Goal: Task Accomplishment & Management: Complete application form

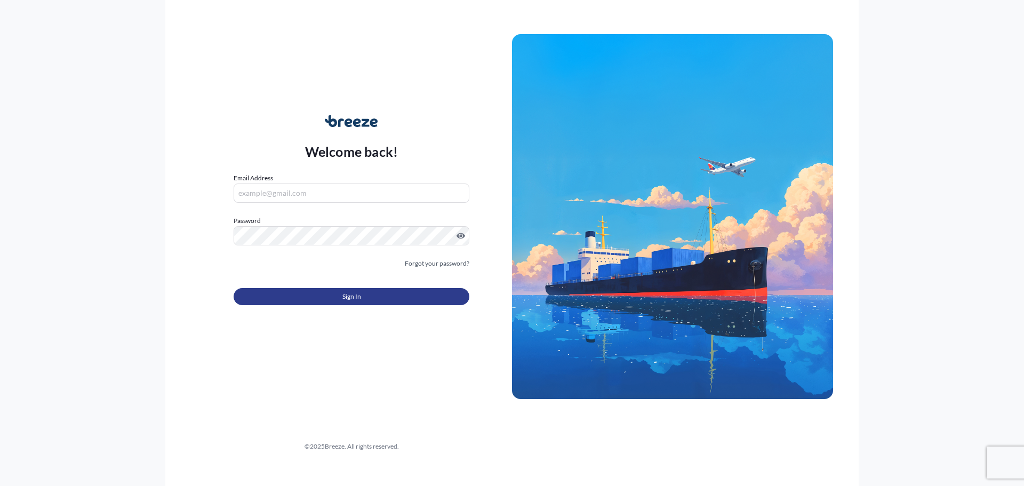
type input "[PERSON_NAME][EMAIL_ADDRESS][DOMAIN_NAME]"
click at [364, 290] on button "Sign In" at bounding box center [352, 296] width 236 height 17
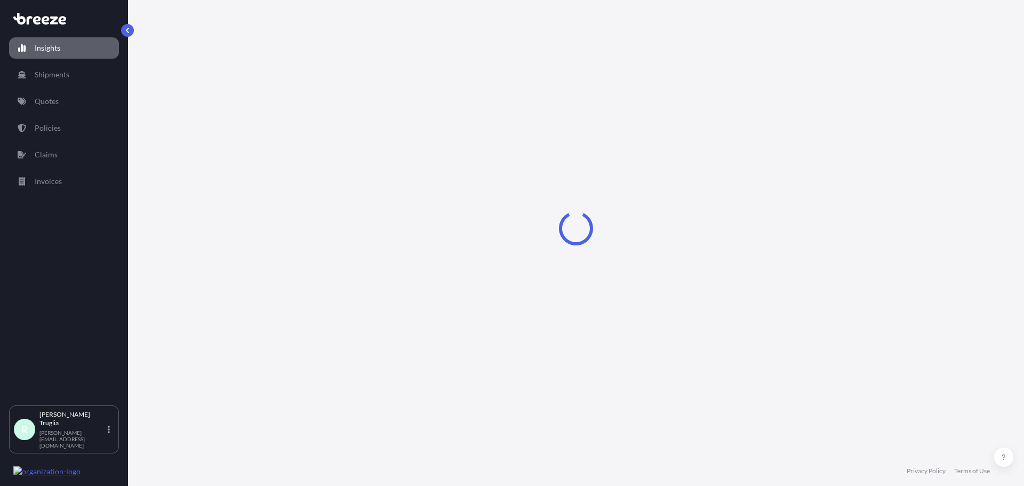
select select "2025"
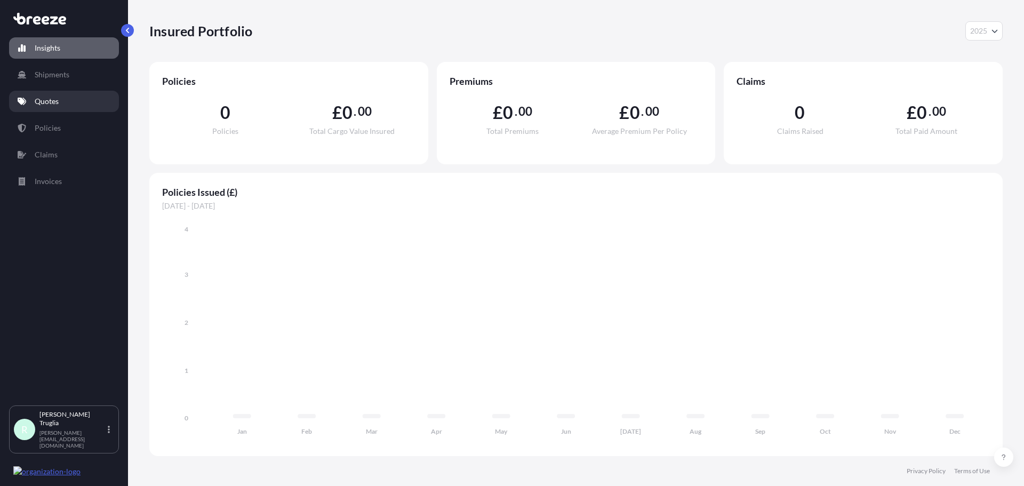
click at [58, 98] on p "Quotes" at bounding box center [47, 101] width 24 height 11
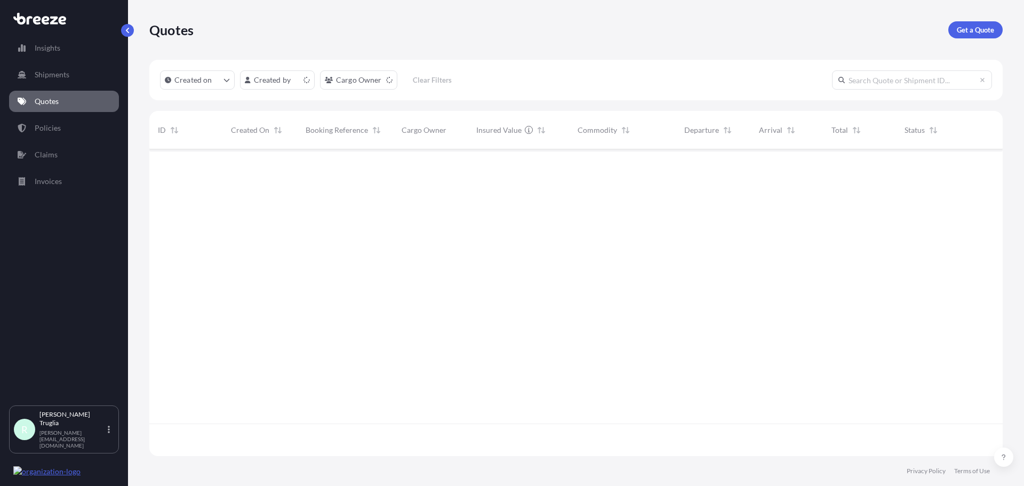
scroll to position [305, 846]
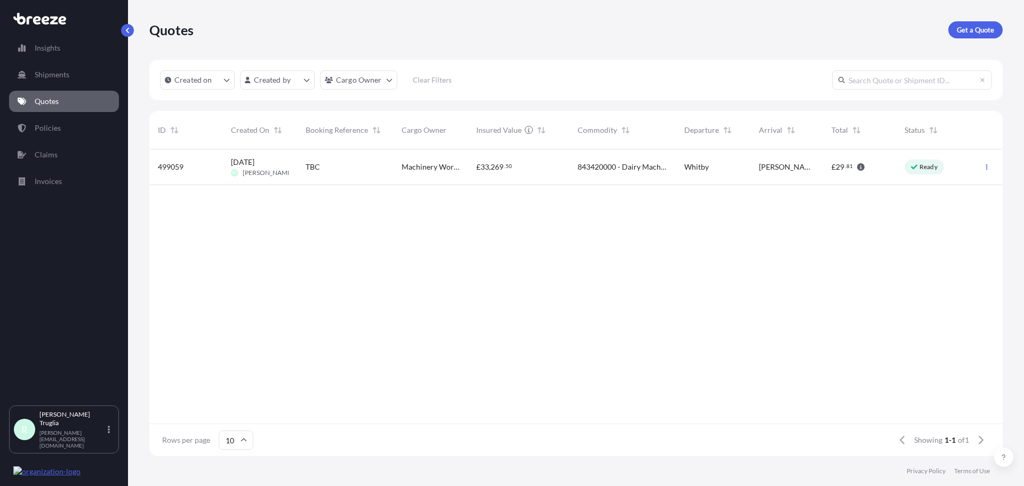
click at [431, 167] on span "Machinery World" at bounding box center [431, 167] width 58 height 11
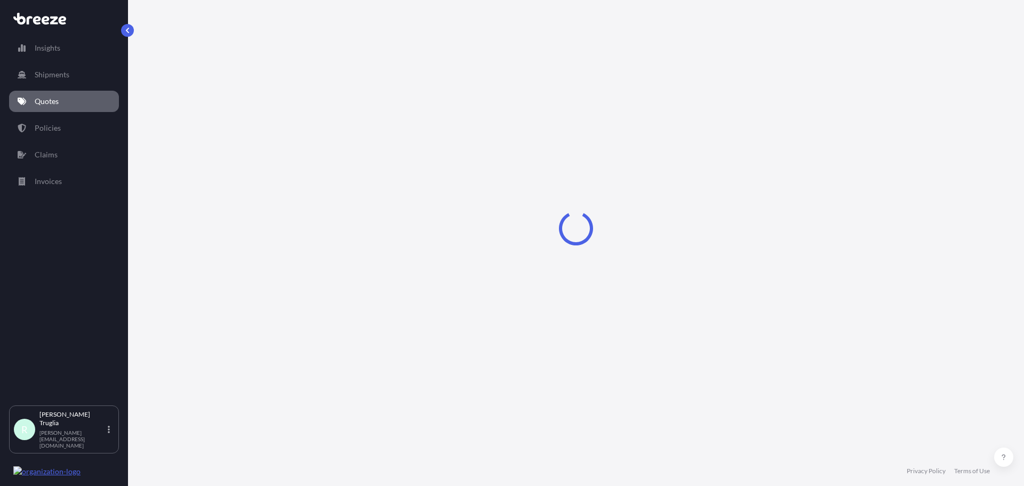
select select "Road"
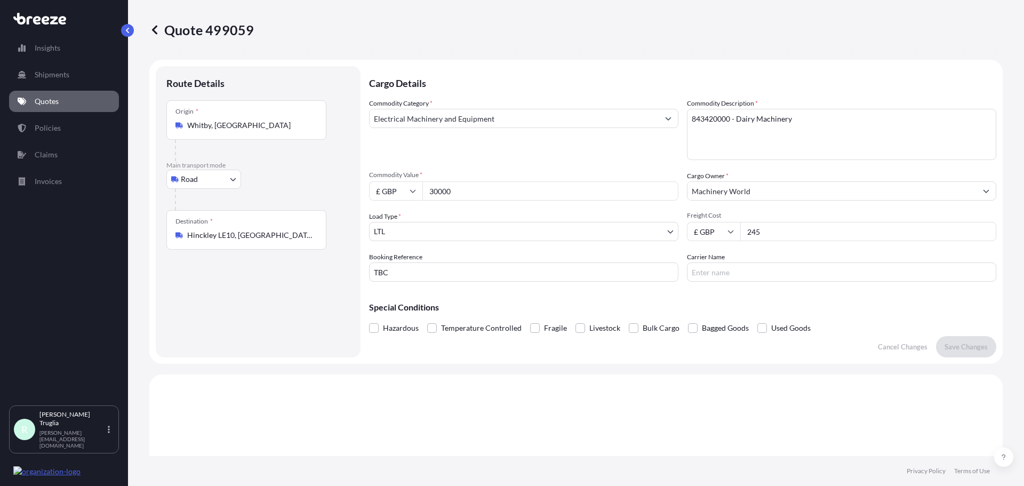
click at [699, 275] on input "Carrier Name" at bounding box center [841, 271] width 309 height 19
click at [485, 278] on input "TBC" at bounding box center [523, 271] width 309 height 19
click at [458, 236] on body "Insights Shipments Quotes Policies Claims Invoices R [PERSON_NAME] [PERSON_NAME…" at bounding box center [512, 243] width 1024 height 486
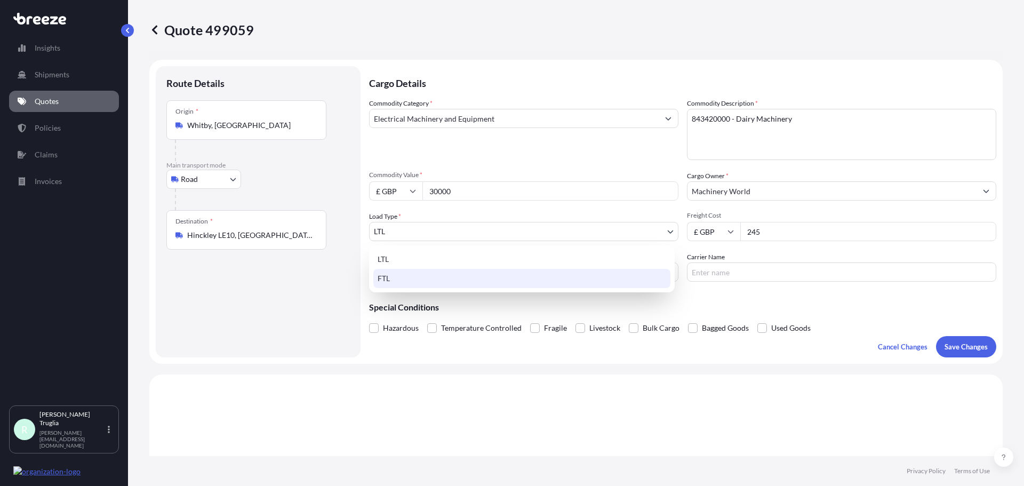
click at [419, 280] on div "FTL" at bounding box center [521, 278] width 297 height 19
select select "2"
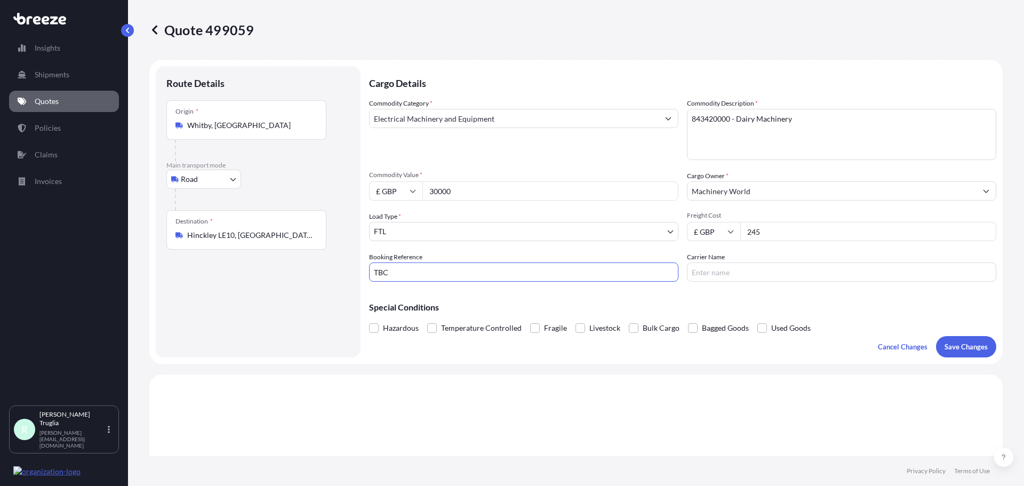
drag, startPoint x: 425, startPoint y: 276, endPoint x: 331, endPoint y: 274, distance: 94.5
click at [331, 274] on form "Route Details Place of loading Road Road Rail Origin * Whitby, [GEOGRAPHIC_DATA…" at bounding box center [576, 212] width 854 height 304
type input "IFS42226"
click at [726, 269] on input "Carrier Name" at bounding box center [841, 271] width 309 height 19
click at [727, 265] on input "Carrier Name" at bounding box center [841, 271] width 309 height 19
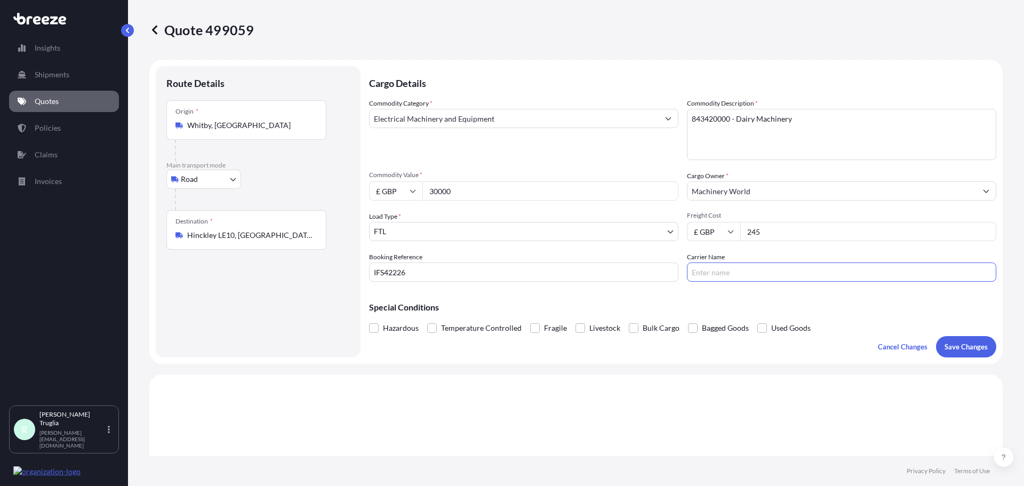
paste input "[PERSON_NAME]"
type input "[PERSON_NAME]"
click at [946, 343] on p "Save Changes" at bounding box center [966, 346] width 43 height 11
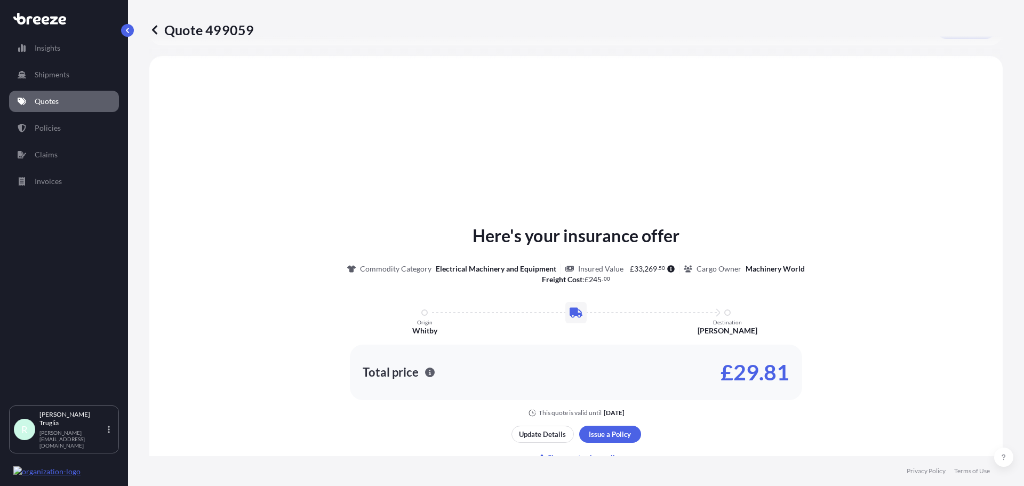
scroll to position [321, 0]
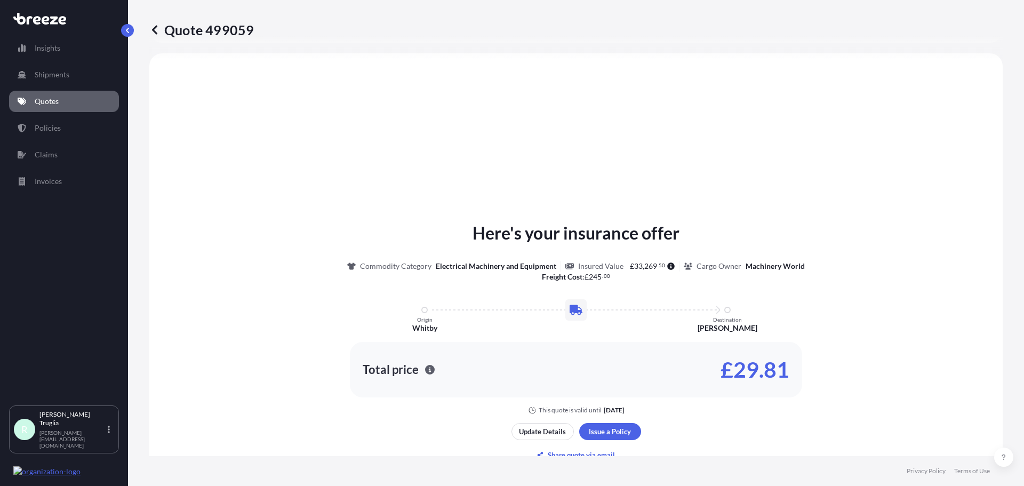
select select "Road"
select select "2"
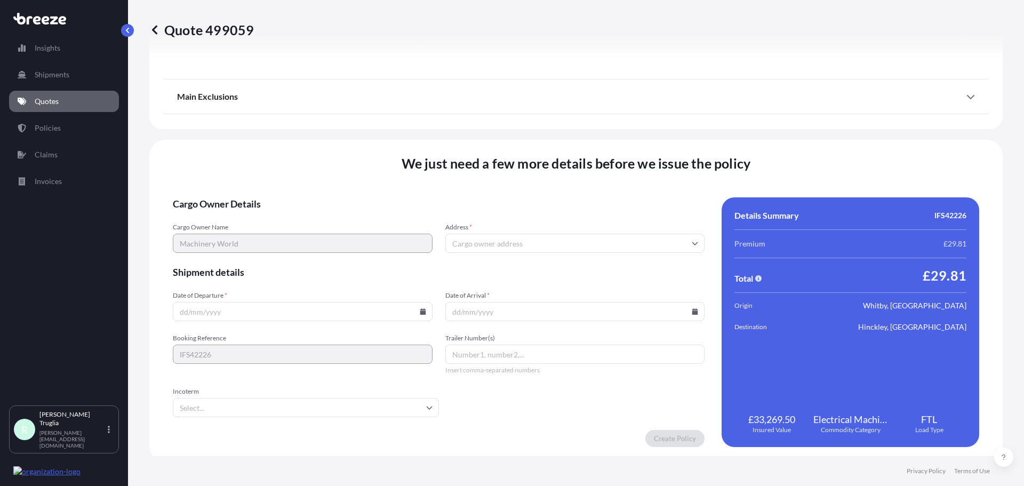
scroll to position [1207, 0]
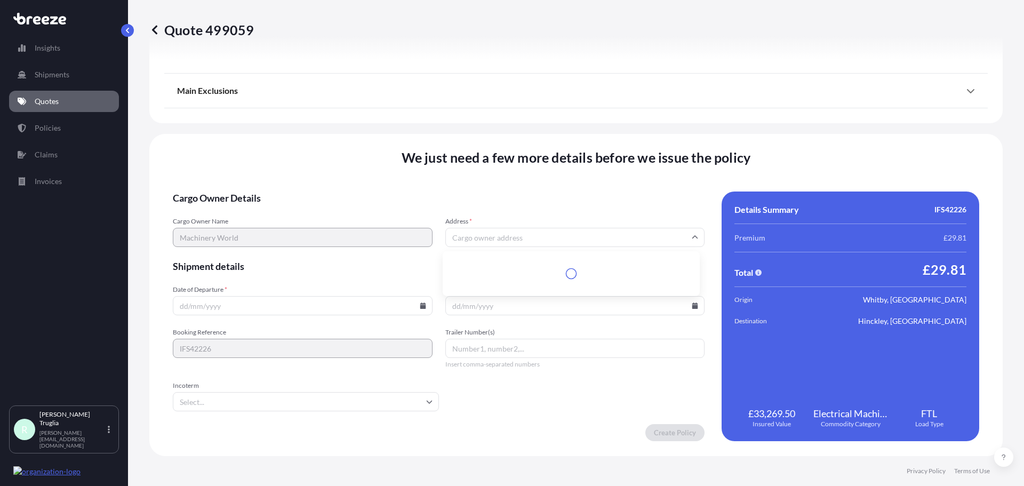
click at [490, 241] on input "Address *" at bounding box center [575, 237] width 260 height 19
click at [487, 193] on span "Cargo Owner Details" at bounding box center [439, 198] width 532 height 13
click at [243, 300] on input "Date of Departure *" at bounding box center [303, 305] width 260 height 19
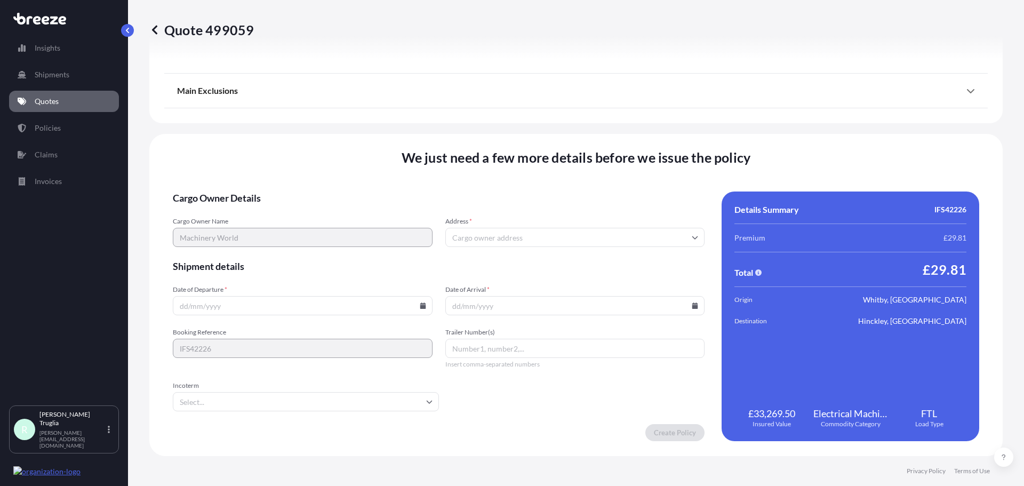
click at [473, 240] on input "Address *" at bounding box center [575, 237] width 260 height 19
type input "H"
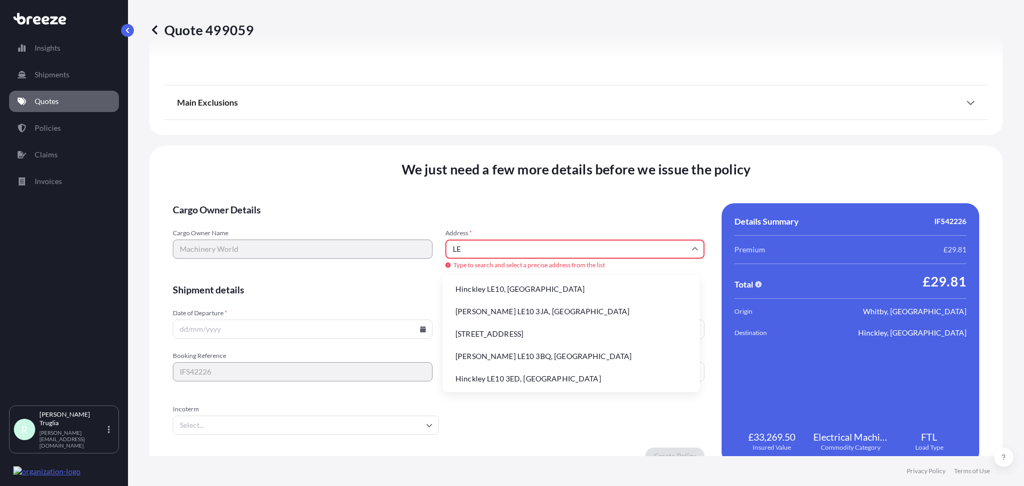
type input "L"
paste input "[GEOGRAPHIC_DATA],"
click at [584, 243] on input "[GEOGRAPHIC_DATA]," at bounding box center [575, 249] width 260 height 19
paste input "[GEOGRAPHIC_DATA][PERSON_NAME],"
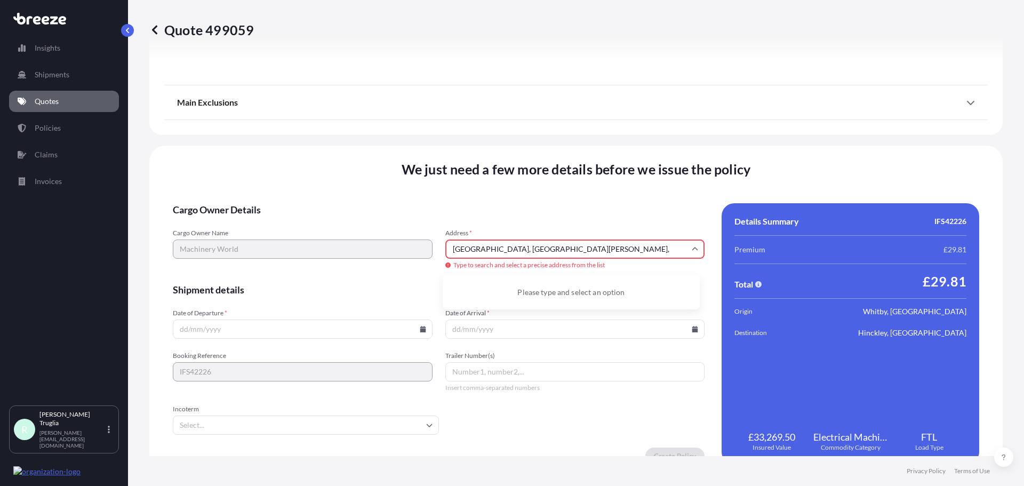
paste input "Wolvey LE10 3HB"
click at [550, 249] on input "[STREET_ADDRESS][PERSON_NAME]" at bounding box center [575, 249] width 260 height 19
click at [568, 248] on input "[STREET_ADDRESS][PERSON_NAME]" at bounding box center [575, 249] width 260 height 19
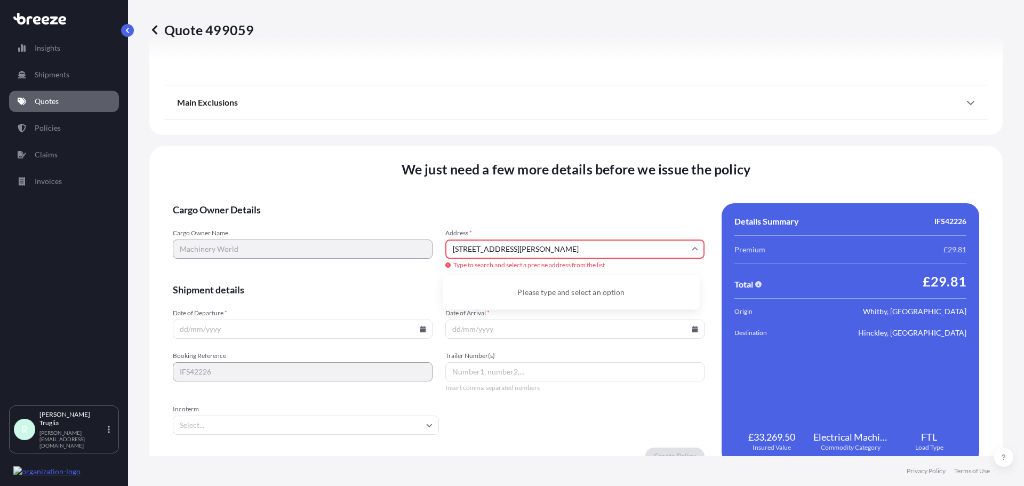
drag, startPoint x: 682, startPoint y: 252, endPoint x: 405, endPoint y: 260, distance: 277.0
click at [405, 260] on div "Cargo Owner Name Machinery World Address * [STREET_ADDRESS][PERSON_NAME] Type t…" at bounding box center [439, 250] width 532 height 42
click at [527, 284] on li "[PERSON_NAME], [PERSON_NAME] LE10 3HB, [GEOGRAPHIC_DATA]" at bounding box center [571, 293] width 249 height 28
type input "[PERSON_NAME], [PERSON_NAME] LE10 3HB, [GEOGRAPHIC_DATA]"
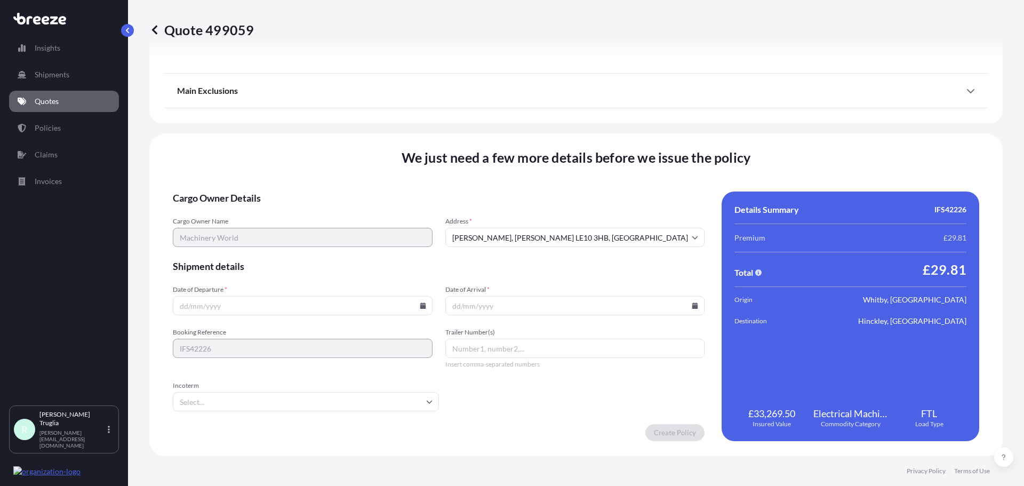
click at [204, 306] on input "Date of Departure *" at bounding box center [303, 305] width 260 height 19
type input "[DATE]"
click at [490, 309] on input "Date of Arrival *" at bounding box center [575, 305] width 260 height 19
type input "[DATE]"
click at [487, 345] on input "Trailer Number(s)" at bounding box center [575, 348] width 260 height 19
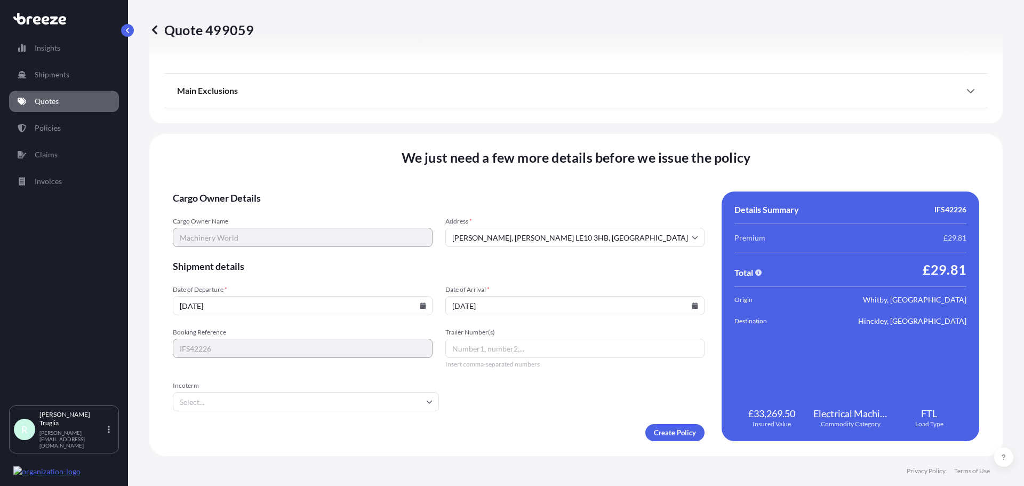
click at [492, 380] on form "Cargo Owner Details Cargo Owner Name Machinery World Address * [GEOGRAPHIC_DATA…" at bounding box center [439, 317] width 532 height 250
click at [374, 403] on input "Incoterm" at bounding box center [306, 401] width 266 height 19
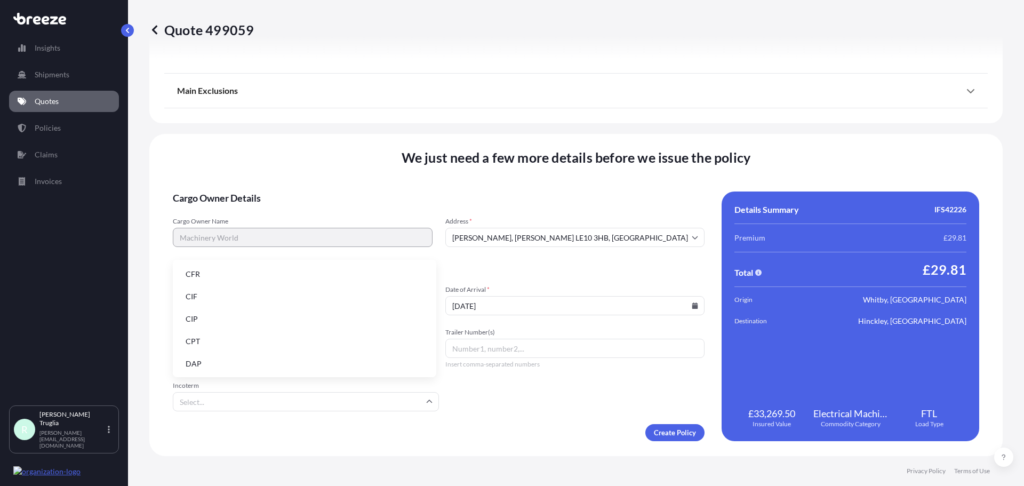
click at [484, 398] on form "Cargo Owner Details Cargo Owner Name Machinery World Address * [GEOGRAPHIC_DATA…" at bounding box center [439, 317] width 532 height 250
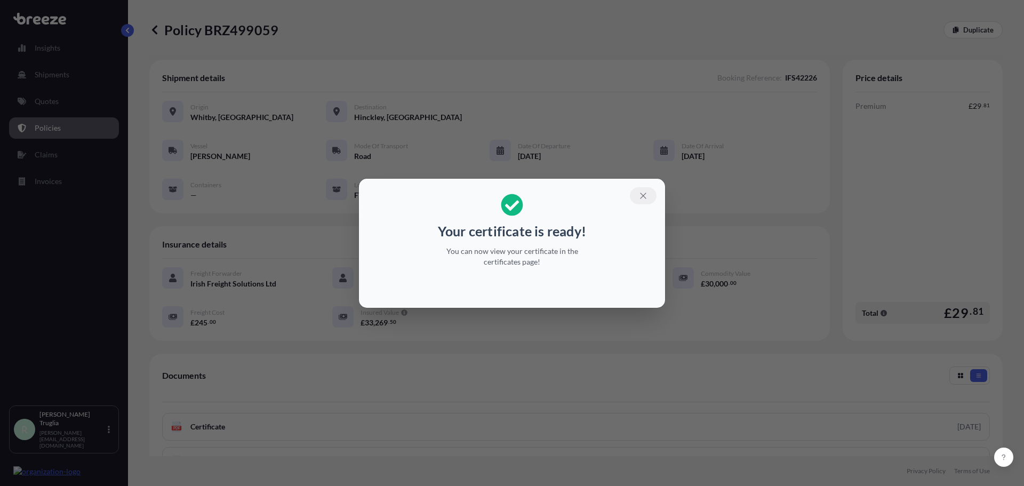
click at [640, 196] on icon "button" at bounding box center [644, 196] width 10 height 10
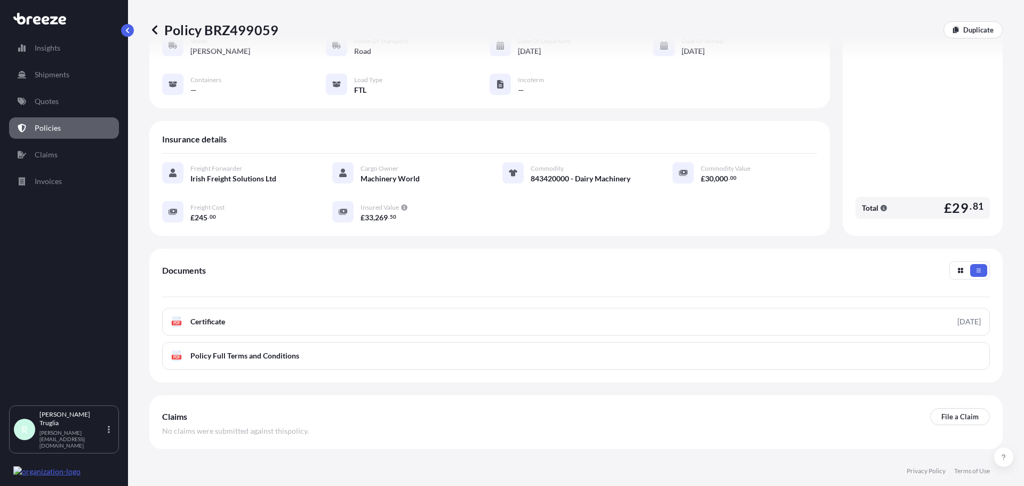
scroll to position [145, 0]
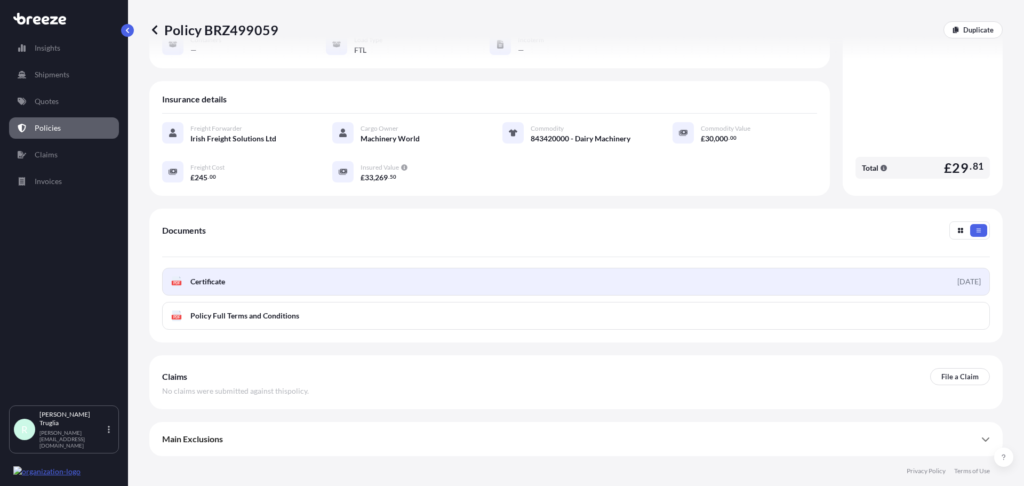
click at [225, 283] on span "Certificate" at bounding box center [207, 281] width 35 height 11
